Goal: Task Accomplishment & Management: Use online tool/utility

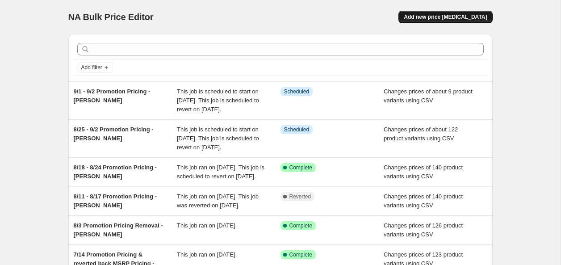
click at [451, 17] on span "Add new price [MEDICAL_DATA]" at bounding box center [445, 16] width 83 height 7
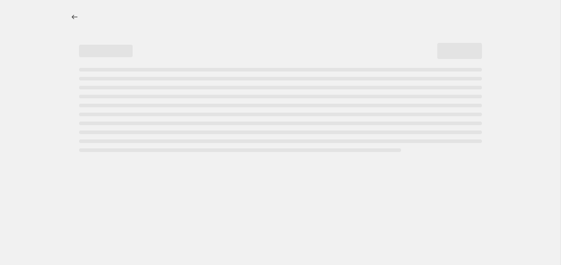
select select "percentage"
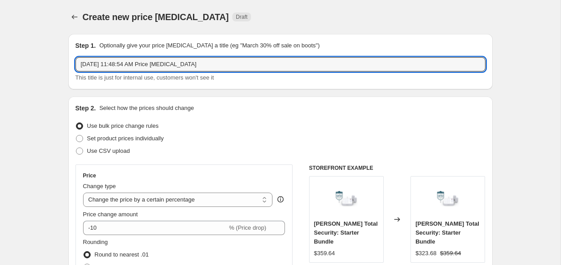
drag, startPoint x: 132, startPoint y: 60, endPoint x: 49, endPoint y: 54, distance: 83.7
click at [96, 65] on input "NPI - Essential 3, Pro 6, and Ultra 3 MSRP - Fisher" at bounding box center [280, 64] width 410 height 14
type input "NPI Essential 3, Pro 6, and Ultra 3 MSRP - Fisher"
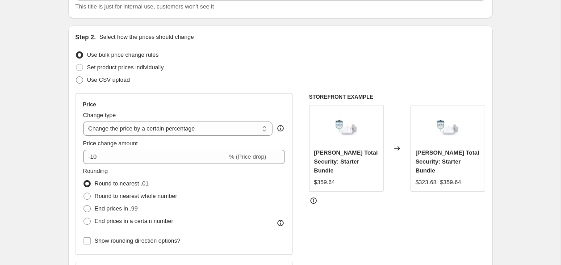
scroll to position [72, 0]
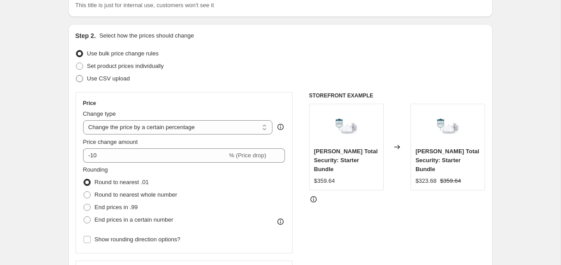
click at [87, 80] on span "Use CSV upload" at bounding box center [108, 78] width 43 height 7
click at [76, 75] on input "Use CSV upload" at bounding box center [76, 75] width 0 height 0
radio input "true"
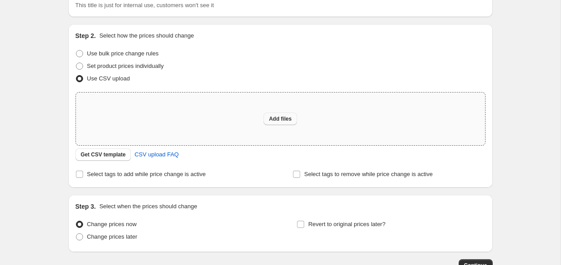
click at [277, 119] on span "Add files" at bounding box center [280, 118] width 23 height 7
type input "C:\fakepath\NPI_Essential3_Pro6_Ultra3_MSRP_2025.xlsx"
click at [286, 120] on span "Add files" at bounding box center [280, 118] width 23 height 7
type input "C:\fakepath\NPI_Essential3_Pro6_Ultra3_MSRP_2025.csv"
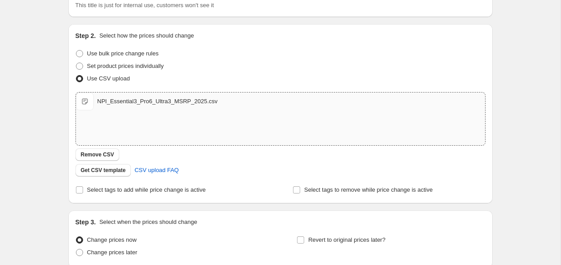
scroll to position [149, 0]
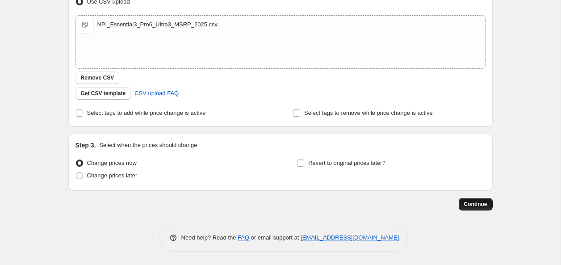
click at [470, 203] on span "Continue" at bounding box center [475, 203] width 23 height 7
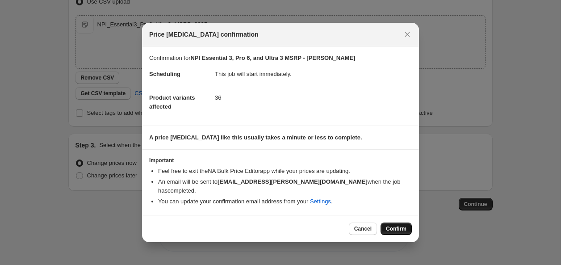
click at [388, 225] on span "Confirm" at bounding box center [396, 228] width 21 height 7
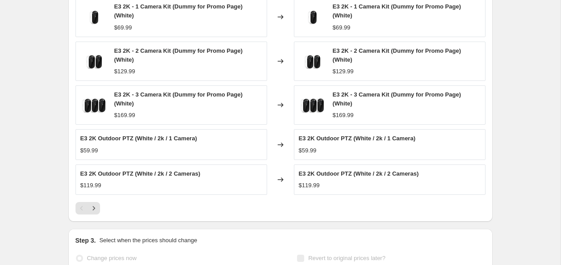
scroll to position [421, 0]
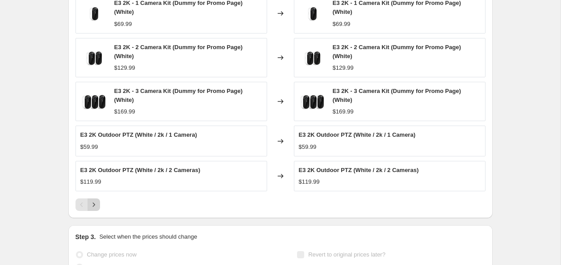
click at [94, 200] on icon "Next" at bounding box center [93, 204] width 9 height 9
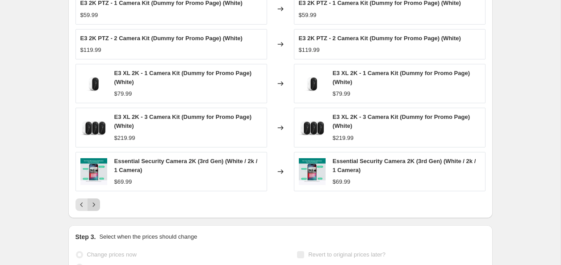
click at [92, 200] on icon "Next" at bounding box center [93, 204] width 9 height 9
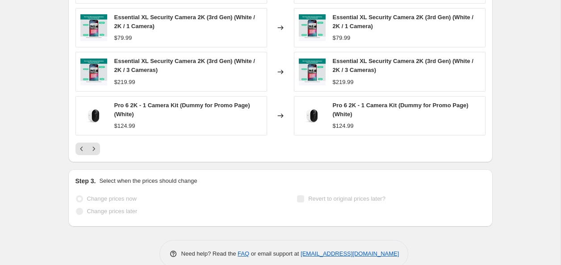
scroll to position [0, 0]
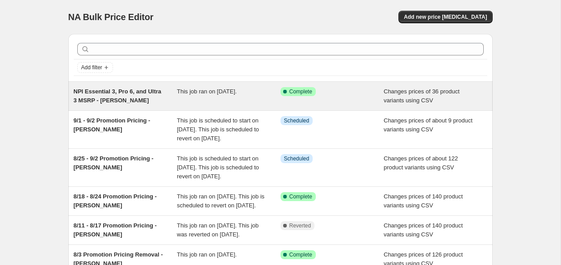
click at [404, 93] on span "Changes prices of 36 product variants using CSV" at bounding box center [421, 96] width 76 height 16
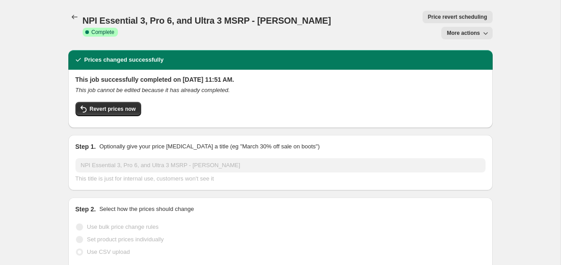
click at [474, 29] on span "More actions" at bounding box center [462, 32] width 33 height 7
click at [486, 50] on span "Export Recap CSV" at bounding box center [470, 50] width 49 height 7
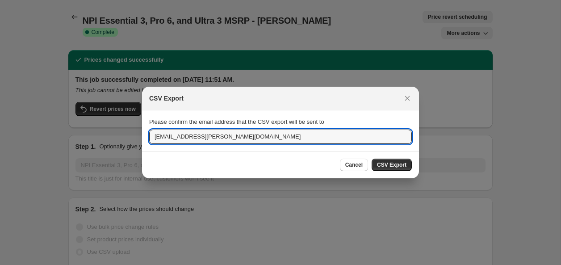
drag, startPoint x: 175, startPoint y: 137, endPoint x: 138, endPoint y: 133, distance: 36.8
type input "nfisher@arlo.com"
click at [400, 163] on span "CSV Export" at bounding box center [391, 164] width 29 height 7
